Goal: Use online tool/utility: Utilize a website feature to perform a specific function

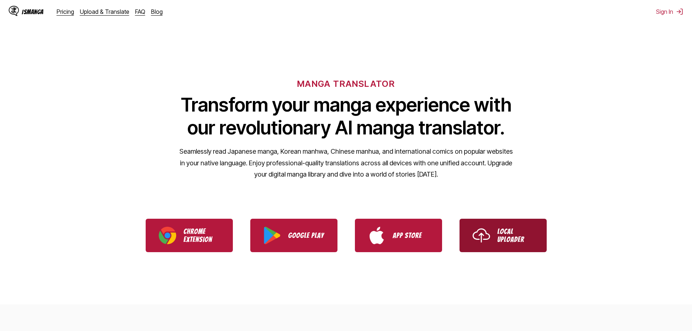
click at [497, 243] on p "Local Uploader" at bounding box center [515, 235] width 36 height 16
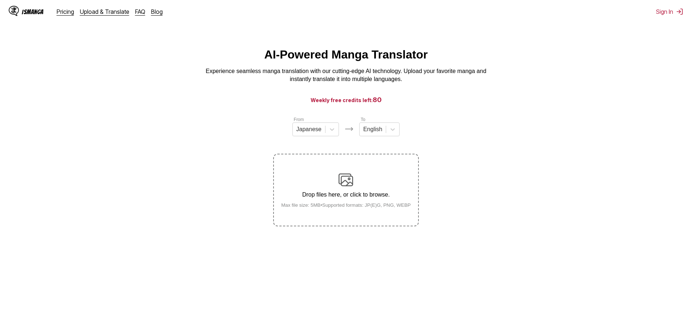
click at [346, 211] on label "Drop files here, or click to browse. Max file size: 5MB • Supported formats: JP…" at bounding box center [346, 189] width 144 height 71
click at [0, 0] on input "Drop files here, or click to browse. Max file size: 5MB • Supported formats: JP…" at bounding box center [0, 0] width 0 height 0
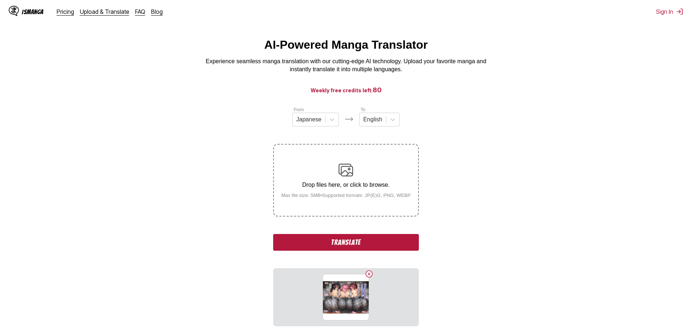
click at [353, 245] on button "Translate" at bounding box center [345, 242] width 145 height 17
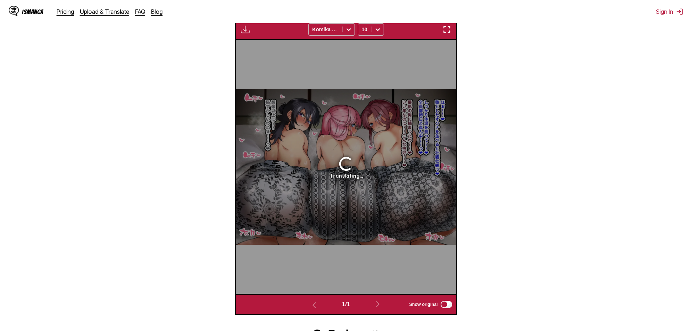
scroll to position [215, 0]
